Goal: Find specific page/section: Find specific page/section

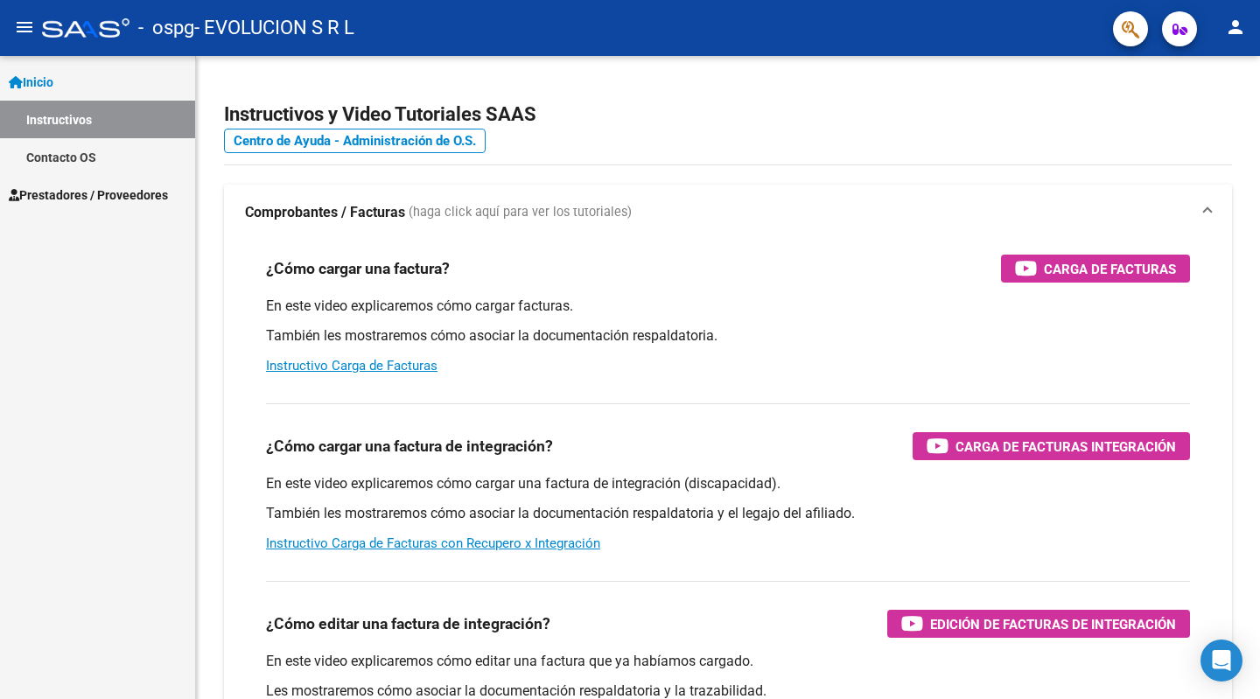
click at [75, 183] on link "Prestadores / Proveedores" at bounding box center [97, 195] width 195 height 38
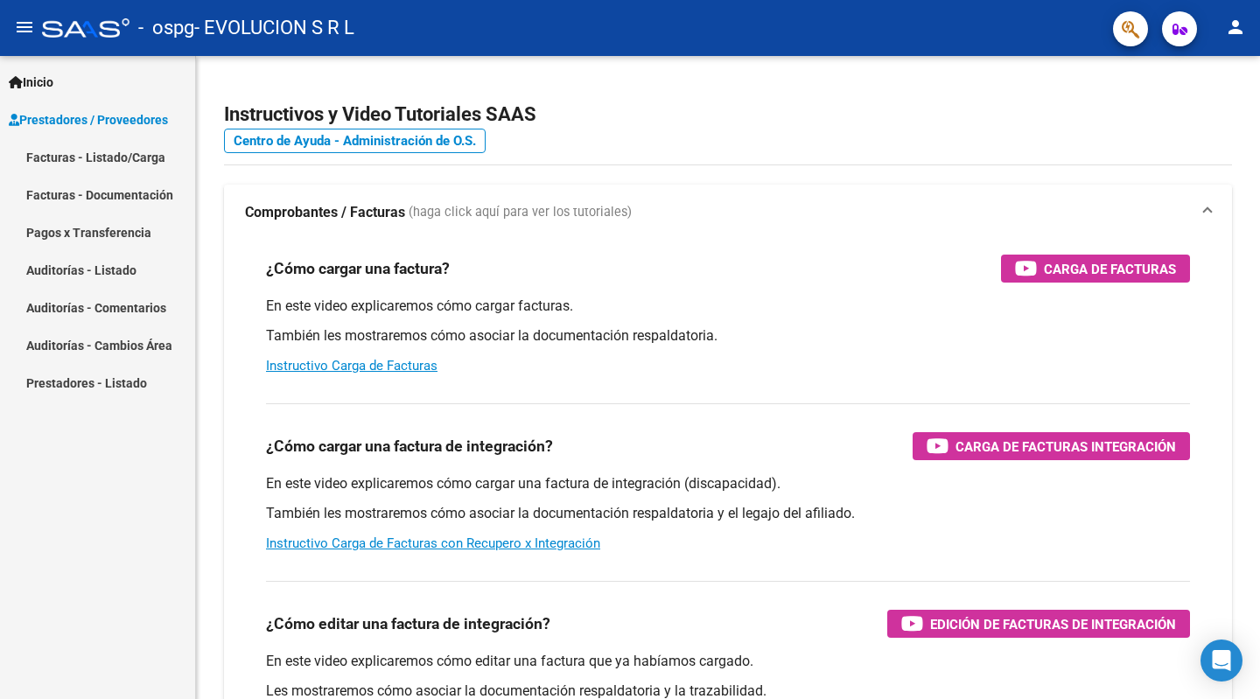
click at [144, 193] on link "Facturas - Documentación" at bounding box center [97, 195] width 195 height 38
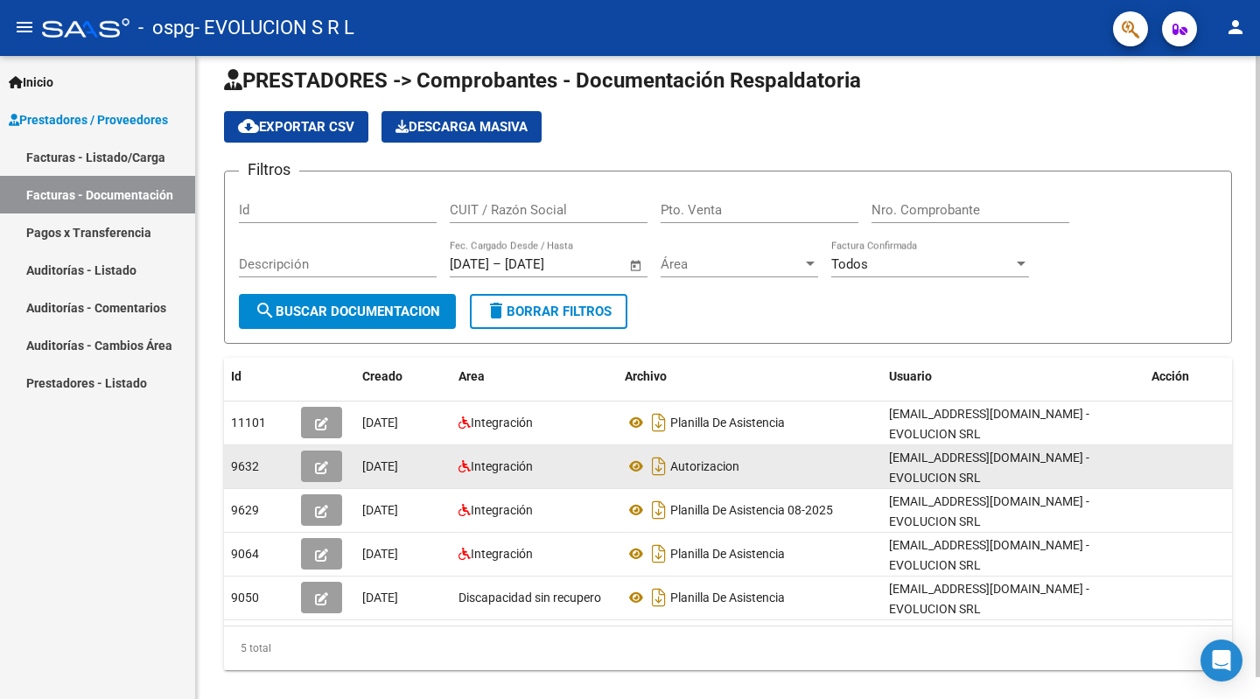
scroll to position [23, 0]
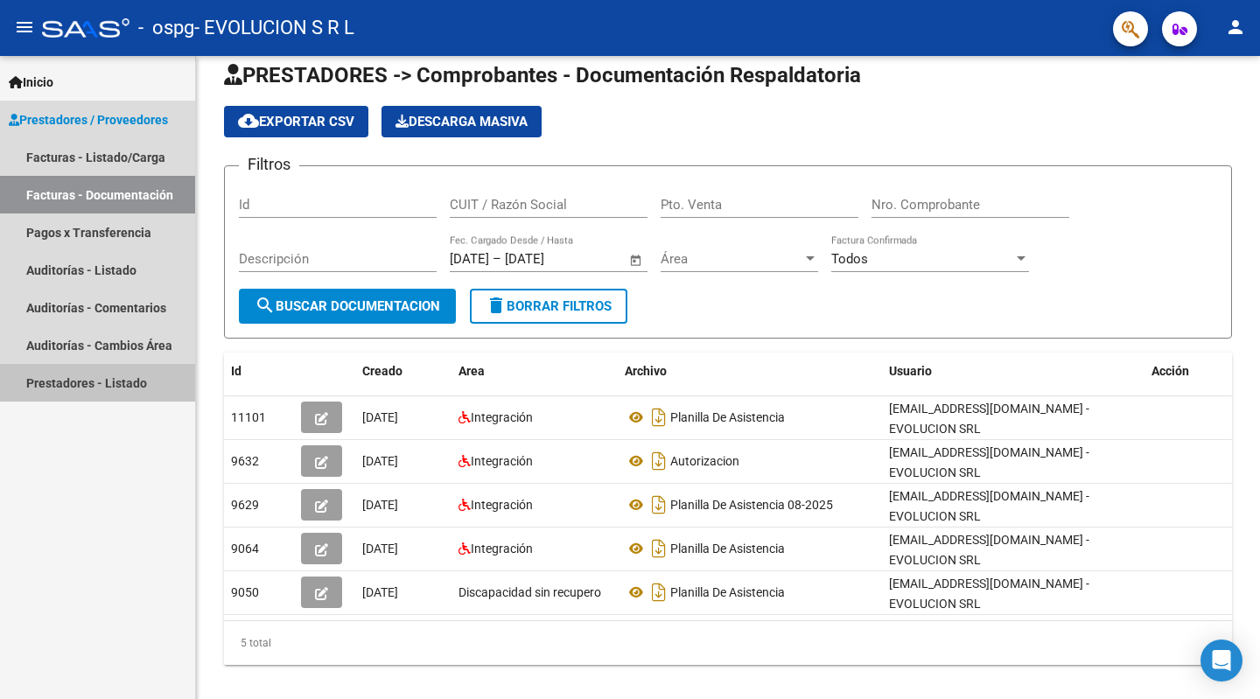
click at [34, 374] on link "Prestadores - Listado" at bounding box center [97, 383] width 195 height 38
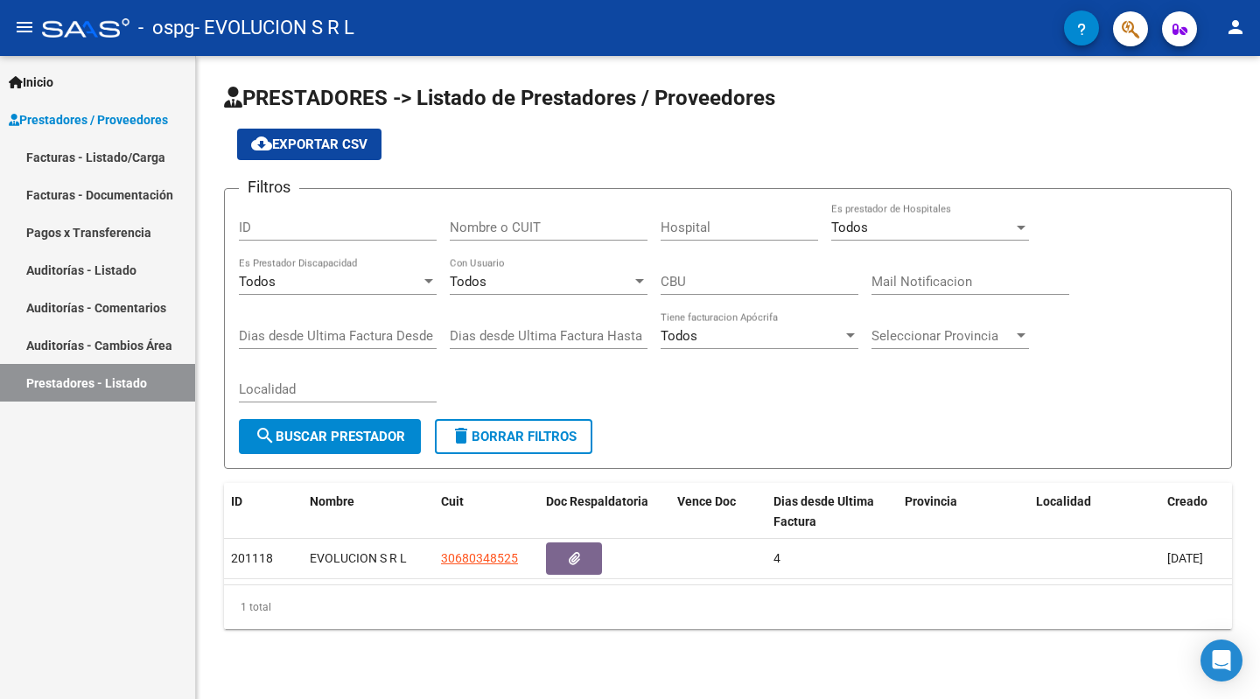
click at [158, 164] on link "Facturas - Listado/Carga" at bounding box center [97, 157] width 195 height 38
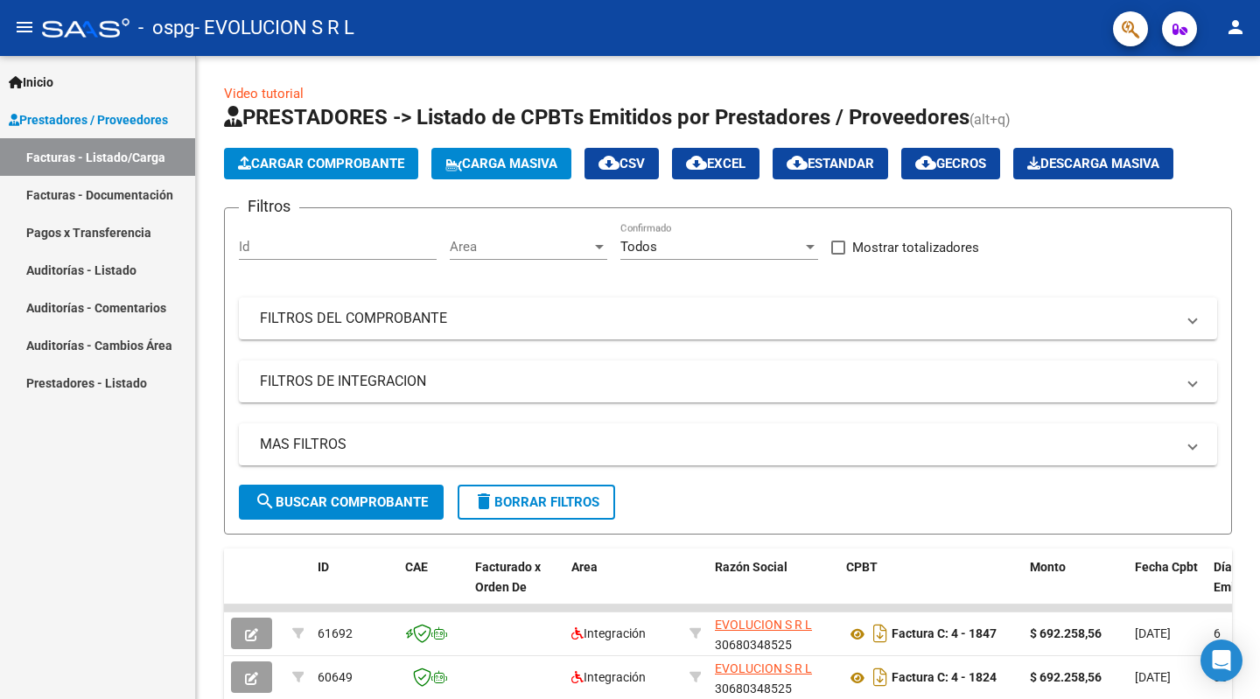
click at [141, 116] on span "Prestadores / Proveedores" at bounding box center [88, 119] width 159 height 19
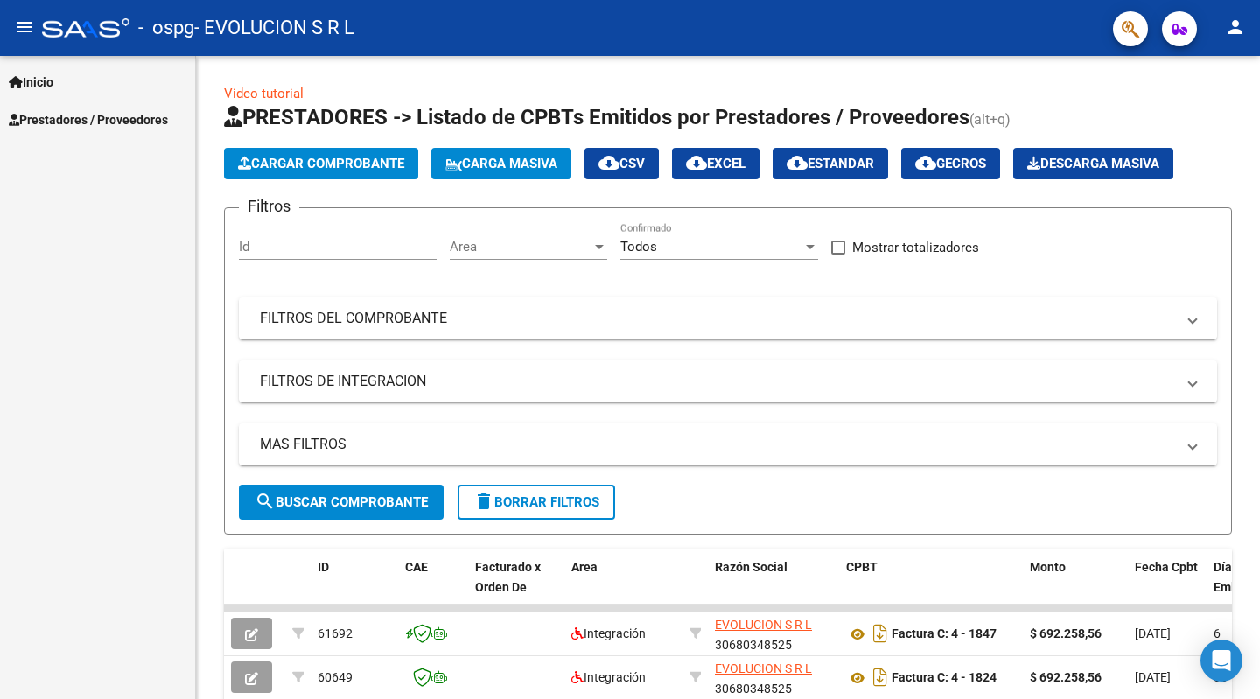
click at [35, 68] on link "Inicio" at bounding box center [97, 82] width 195 height 38
click at [45, 113] on link "Instructivos" at bounding box center [97, 120] width 195 height 38
